Goal: Information Seeking & Learning: Learn about a topic

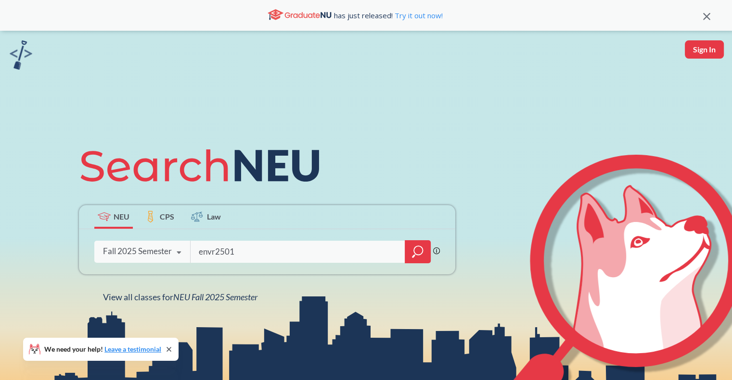
type input "envr2501"
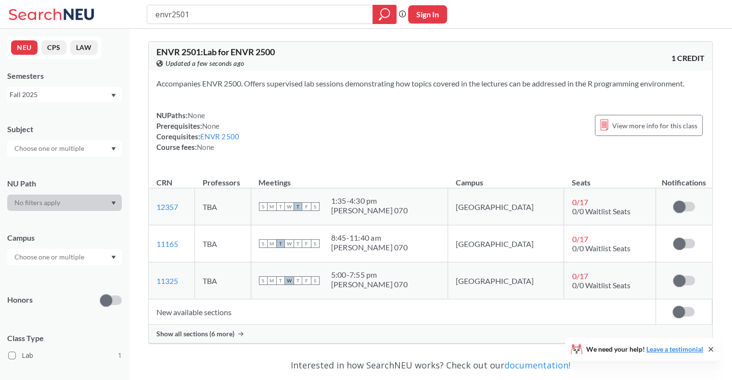
click at [231, 329] on div "Show all sections (6 more)" at bounding box center [430, 334] width 563 height 18
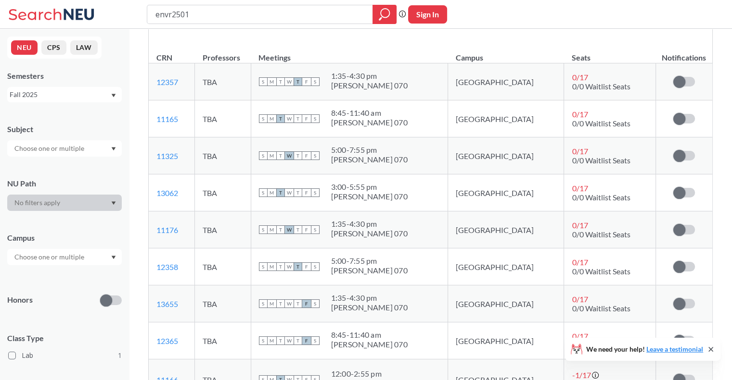
scroll to position [121, 0]
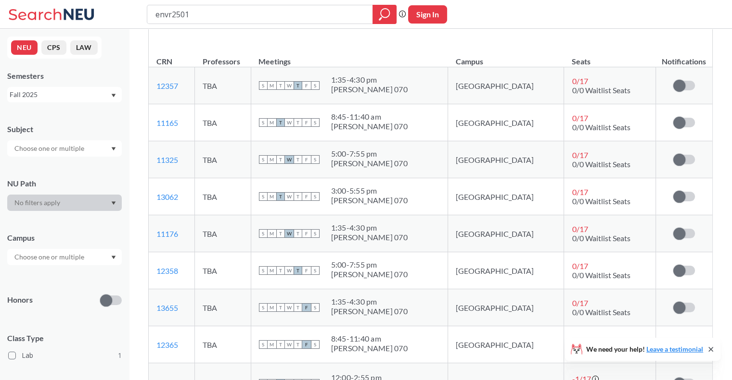
click at [364, 82] on div "1:35 - 4:30 pm" at bounding box center [369, 80] width 76 height 10
click at [370, 116] on div "8:45 - 11:40 am" at bounding box center [369, 117] width 76 height 10
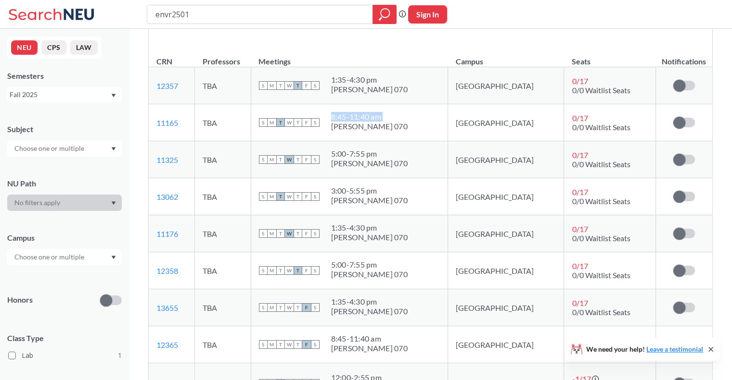
click at [370, 116] on div "8:45 - 11:40 am" at bounding box center [369, 117] width 76 height 10
click at [369, 146] on td "S M T W T F S 5:00 - 7:55 pm [PERSON_NAME] 070" at bounding box center [349, 159] width 197 height 37
click at [369, 150] on div "5:00 - 7:55 pm" at bounding box center [369, 154] width 76 height 10
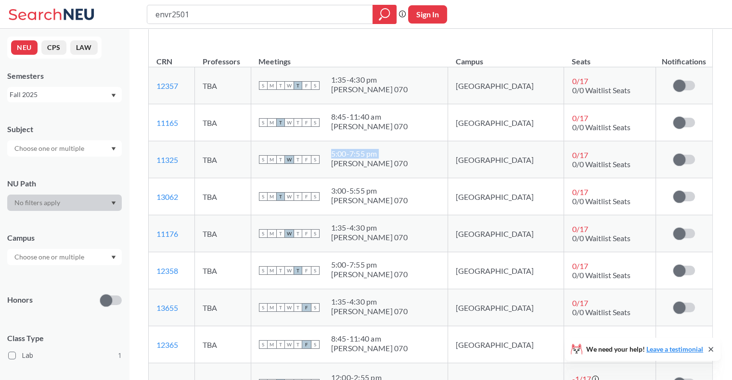
click at [369, 150] on div "5:00 - 7:55 pm" at bounding box center [369, 154] width 76 height 10
